Goal: Information Seeking & Learning: Check status

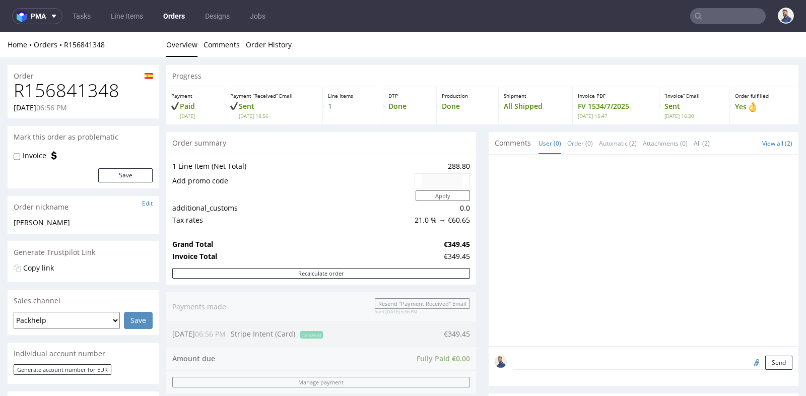
scroll to position [201, 0]
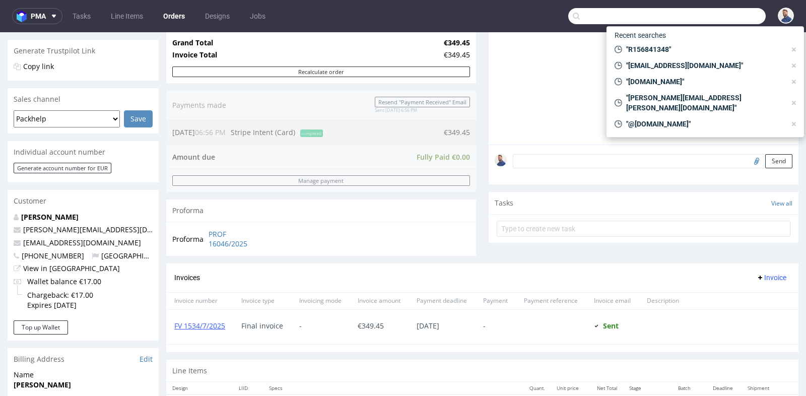
click at [717, 17] on input "text" at bounding box center [666, 16] width 197 height 16
paste input "R086758515"
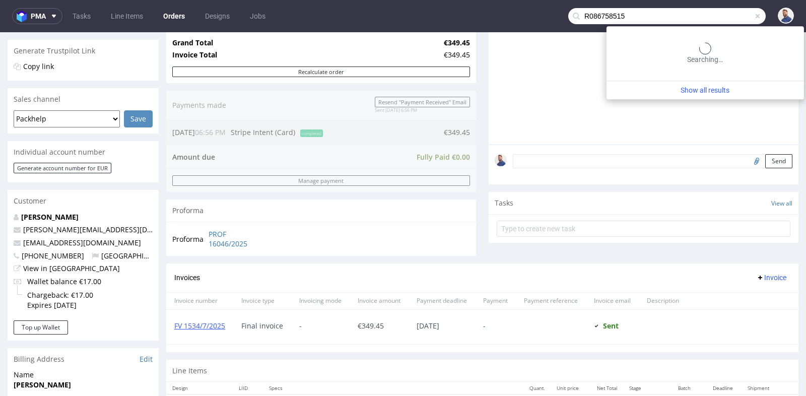
type input "R086758515"
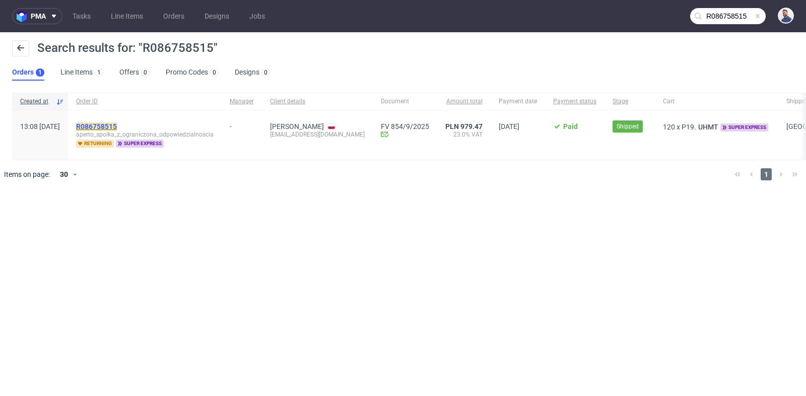
click at [117, 125] on mark "R086758515" at bounding box center [96, 126] width 41 height 8
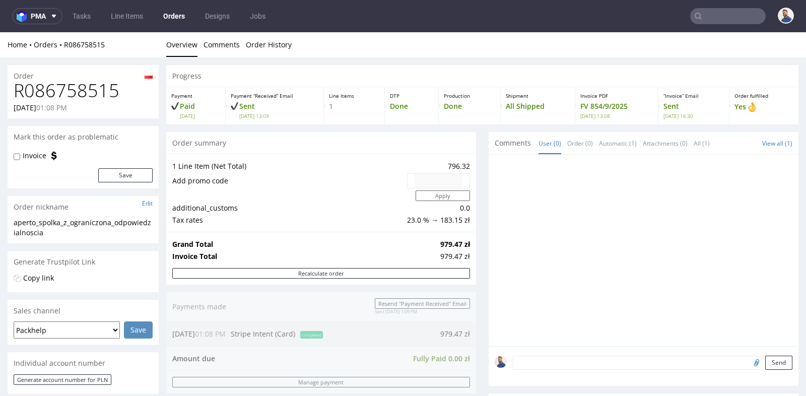
click at [720, 20] on input "text" at bounding box center [728, 16] width 76 height 16
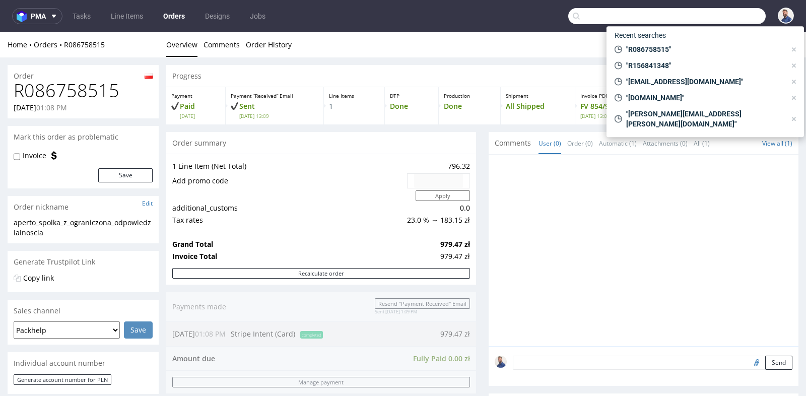
paste input "R807452961"
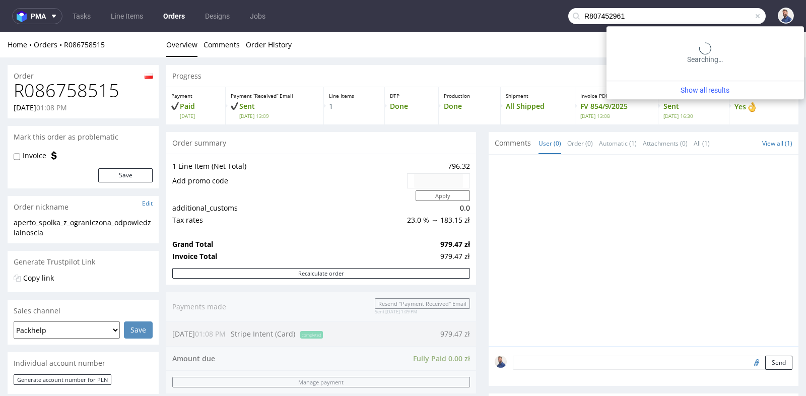
type input "R807452961"
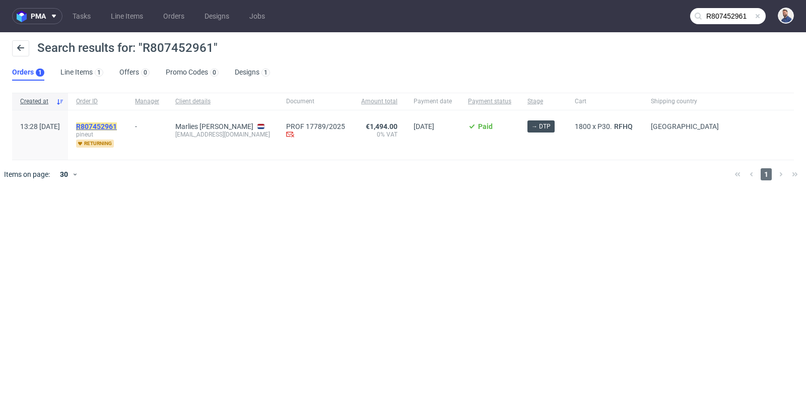
click at [117, 123] on mark "R807452961" at bounding box center [96, 126] width 41 height 8
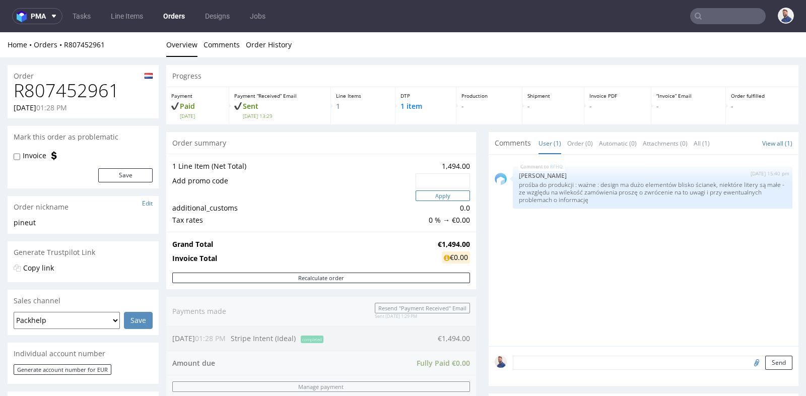
click at [460, 192] on button "Apply" at bounding box center [443, 195] width 54 height 11
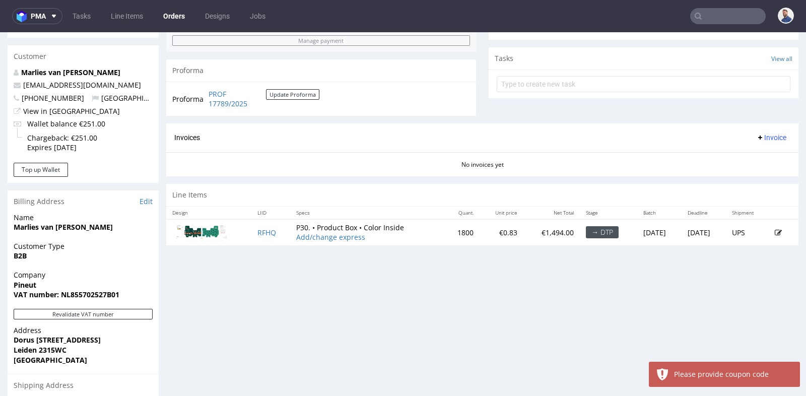
scroll to position [380, 0]
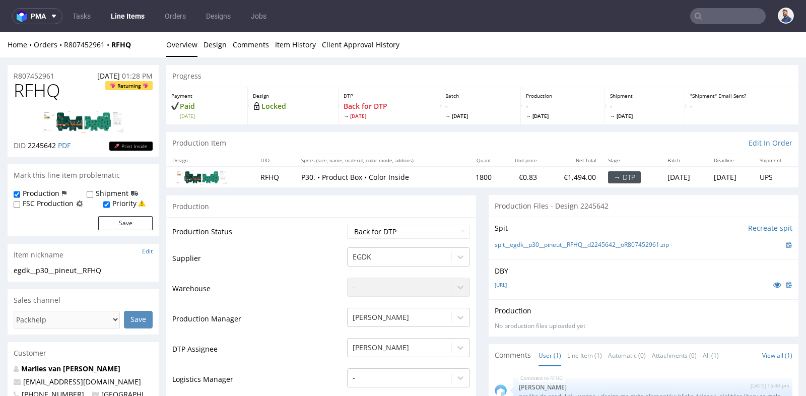
click at [467, 205] on div "Production" at bounding box center [321, 206] width 310 height 23
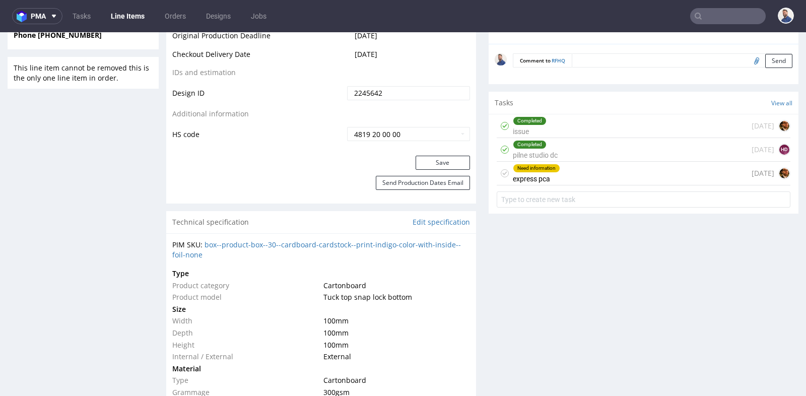
scroll to position [515, 0]
click at [581, 169] on div "Need information express pca [DATE]" at bounding box center [644, 173] width 294 height 24
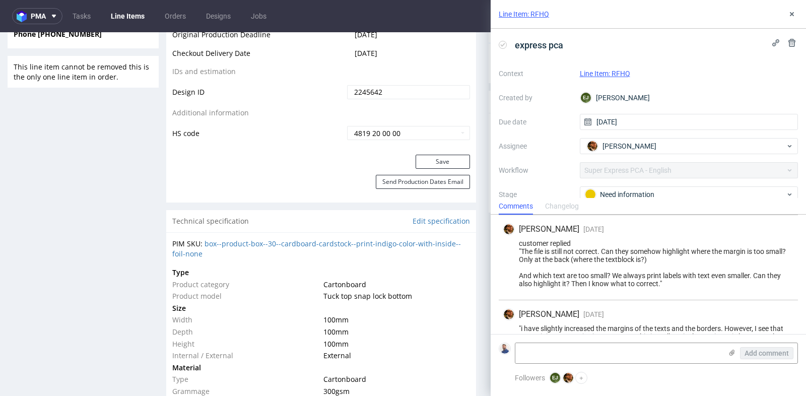
scroll to position [227, 0]
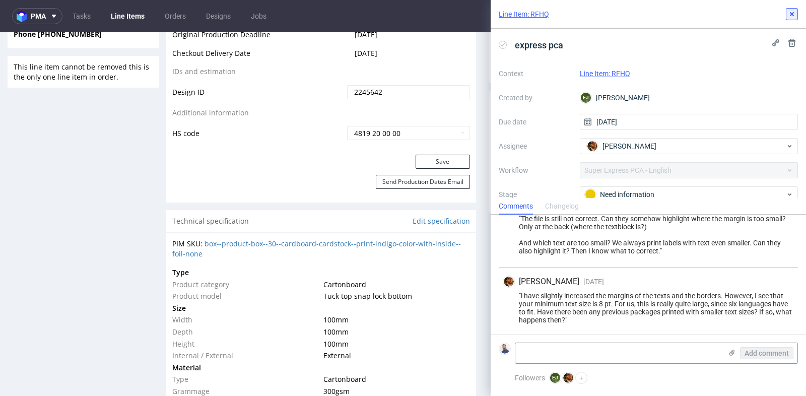
click at [793, 11] on icon at bounding box center [792, 14] width 8 height 8
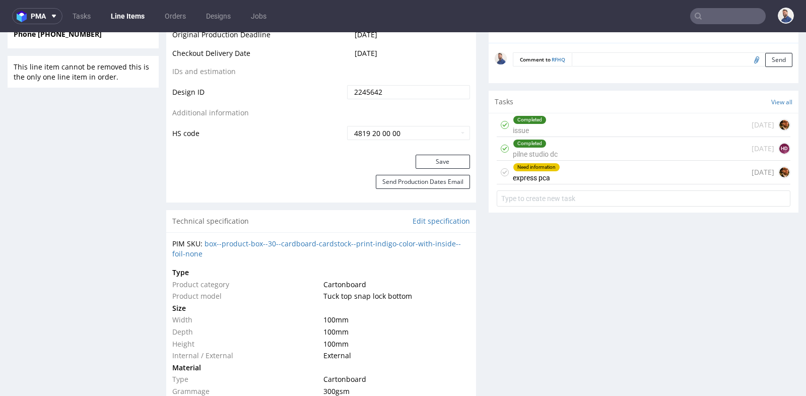
click at [576, 164] on div "Need information express pca [DATE]" at bounding box center [644, 173] width 294 height 24
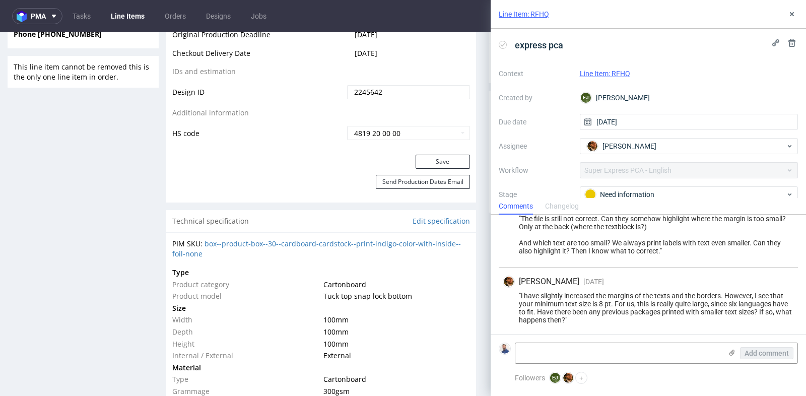
scroll to position [537, 0]
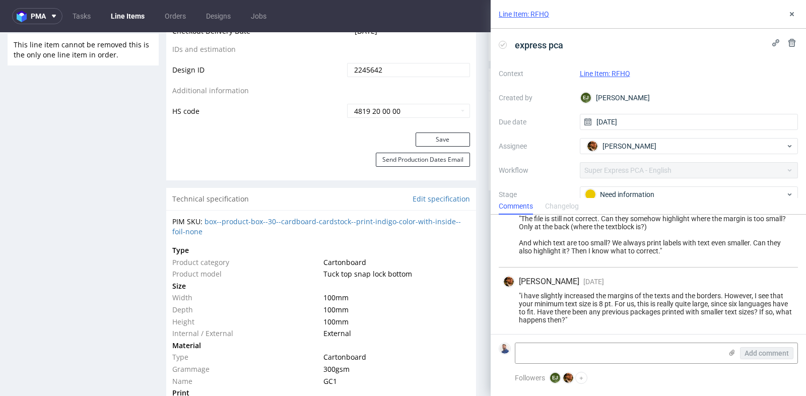
click at [621, 199] on div "Comments Changelog" at bounding box center [648, 206] width 315 height 16
click at [556, 234] on div "customer replied "The file is still not correct. Can they somehow highlight whe…" at bounding box center [648, 231] width 291 height 48
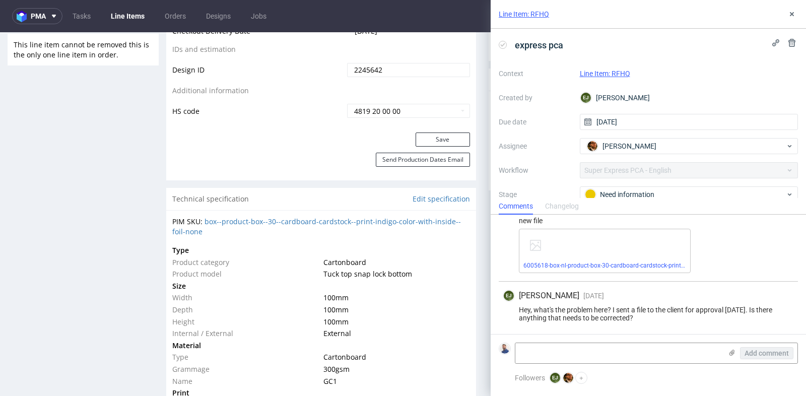
scroll to position [0, 0]
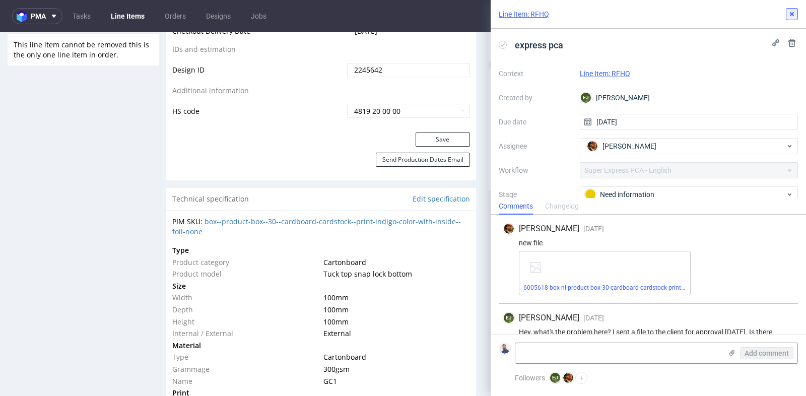
click at [791, 13] on icon at bounding box center [792, 14] width 8 height 8
